Goal: Check status: Check status

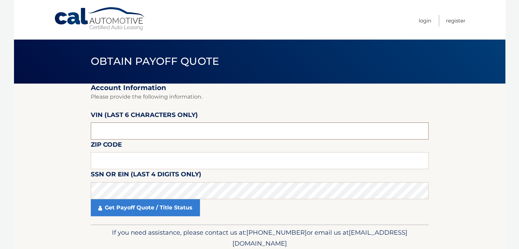
click at [263, 137] on input "text" at bounding box center [260, 130] width 338 height 17
type input "201002"
type input "10704"
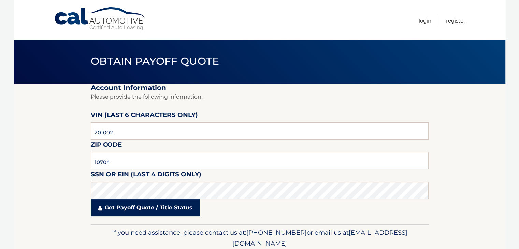
click at [164, 215] on link "Get Payoff Quote / Title Status" at bounding box center [145, 207] width 109 height 17
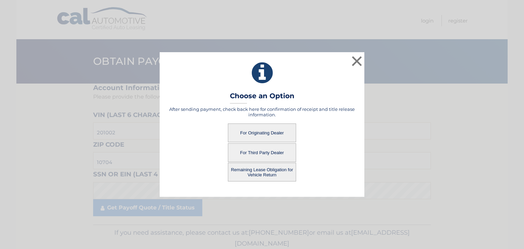
click at [267, 133] on button "For Originating Dealer" at bounding box center [262, 132] width 68 height 19
drag, startPoint x: 266, startPoint y: 140, endPoint x: 243, endPoint y: 130, distance: 25.1
click at [243, 130] on button "For Originating Dealer" at bounding box center [262, 132] width 68 height 19
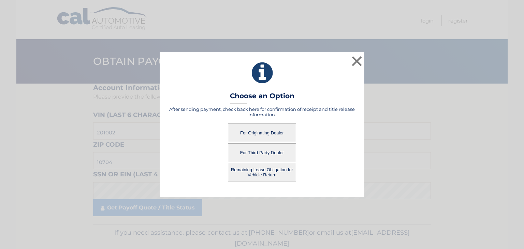
click at [243, 130] on button "For Originating Dealer" at bounding box center [262, 132] width 68 height 19
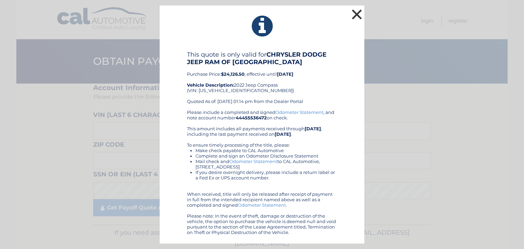
click at [354, 15] on button "×" at bounding box center [357, 15] width 14 height 14
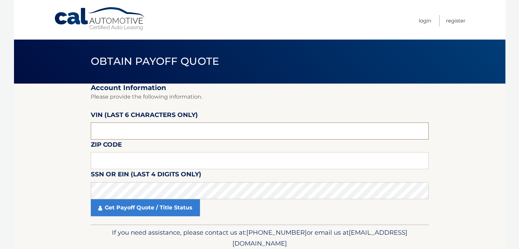
click at [155, 128] on input "text" at bounding box center [260, 130] width 338 height 17
type input "201002"
type input "10704"
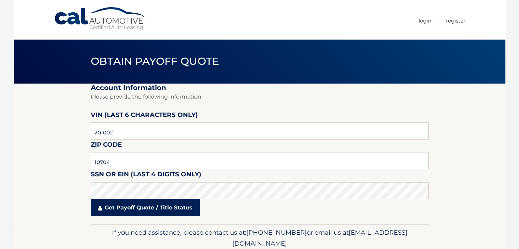
click at [155, 211] on link "Get Payoff Quote / Title Status" at bounding box center [145, 207] width 109 height 17
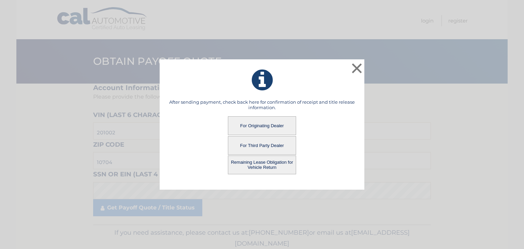
click at [248, 165] on button "Remaining Lease Obligation for Vehicle Return" at bounding box center [262, 164] width 68 height 19
click at [260, 167] on button "Remaining Lease Obligation for Vehicle Return" at bounding box center [262, 164] width 68 height 19
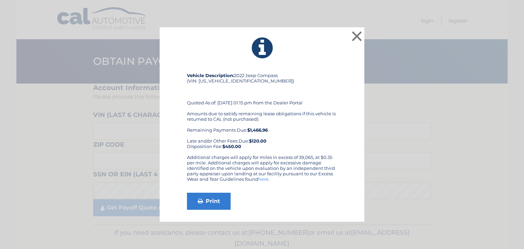
click at [343, 134] on div "Vehicle Description: 2022 Jeep Compass (VIN: 3C4NJDCB8NT201002) Quoted As of: 0…" at bounding box center [262, 141] width 188 height 137
